Goal: Information Seeking & Learning: Learn about a topic

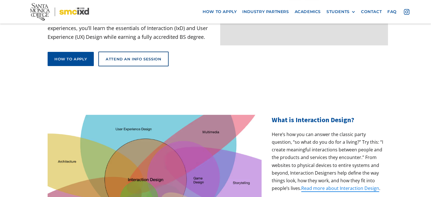
scroll to position [119, 0]
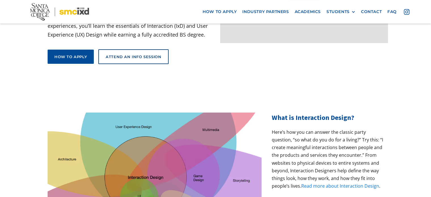
click at [344, 183] on link "Read more about Interaction Design" at bounding box center [340, 186] width 78 height 6
